Goal: Task Accomplishment & Management: Manage account settings

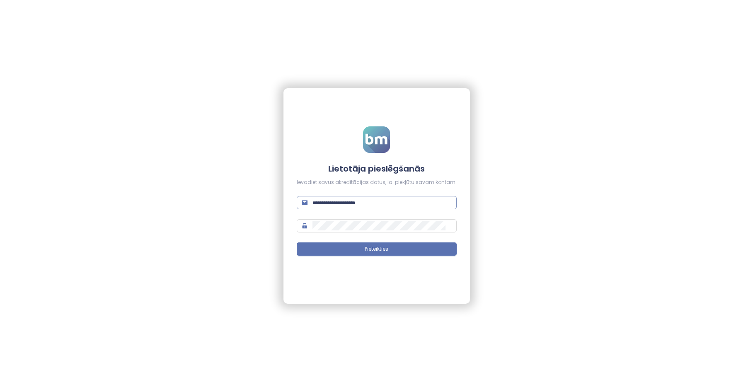
click at [344, 207] on input "text" at bounding box center [382, 202] width 139 height 9
paste input "**********"
type input "**********"
click at [386, 248] on span "Pieteikties" at bounding box center [377, 249] width 24 height 8
